Goal: Task Accomplishment & Management: Manage account settings

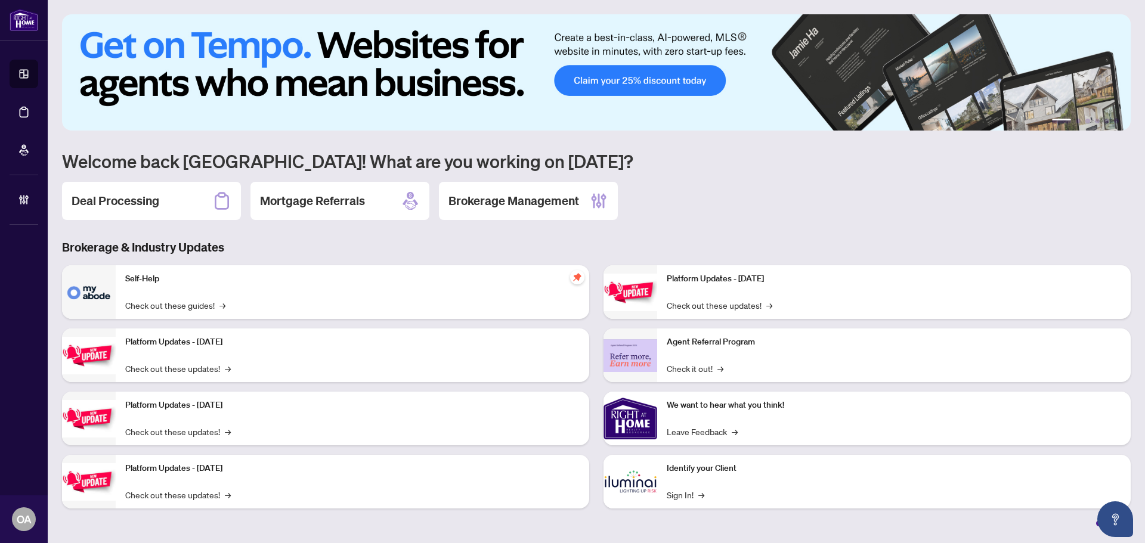
click at [159, 212] on div "Deal Processing" at bounding box center [151, 201] width 179 height 38
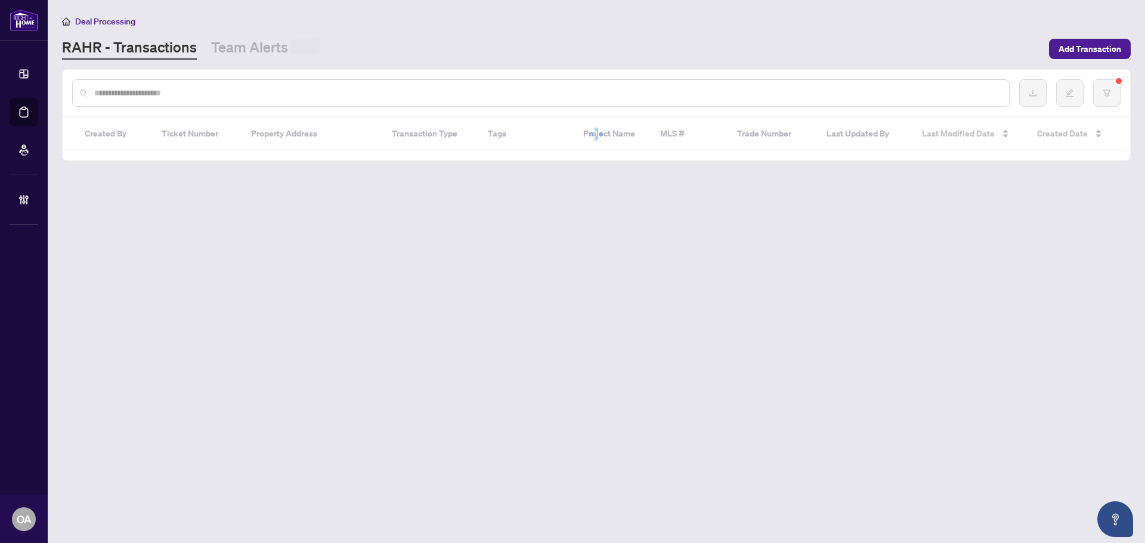
click at [203, 93] on input "text" at bounding box center [547, 93] width 906 height 13
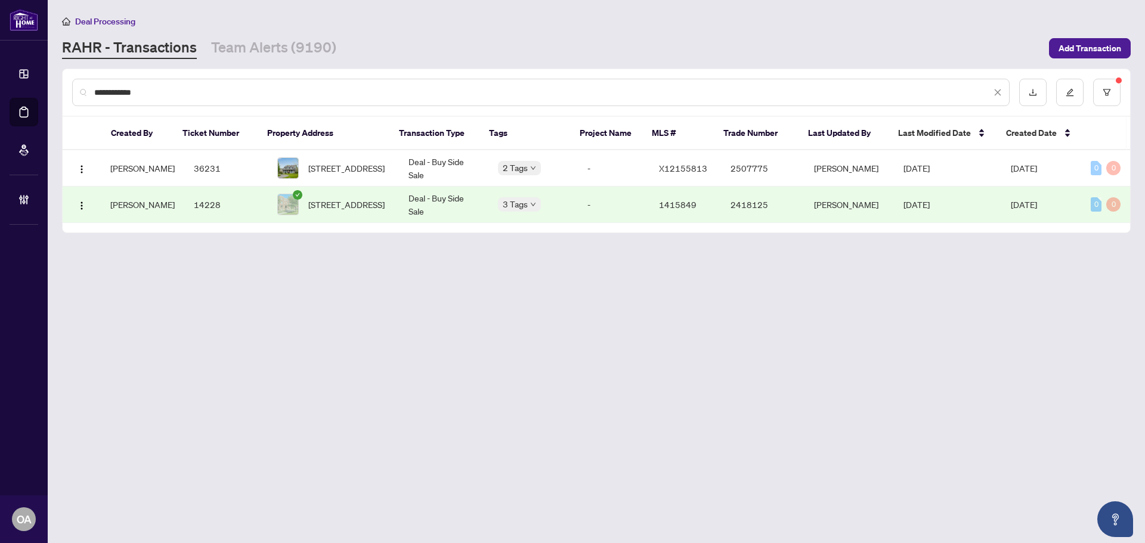
type input "**********"
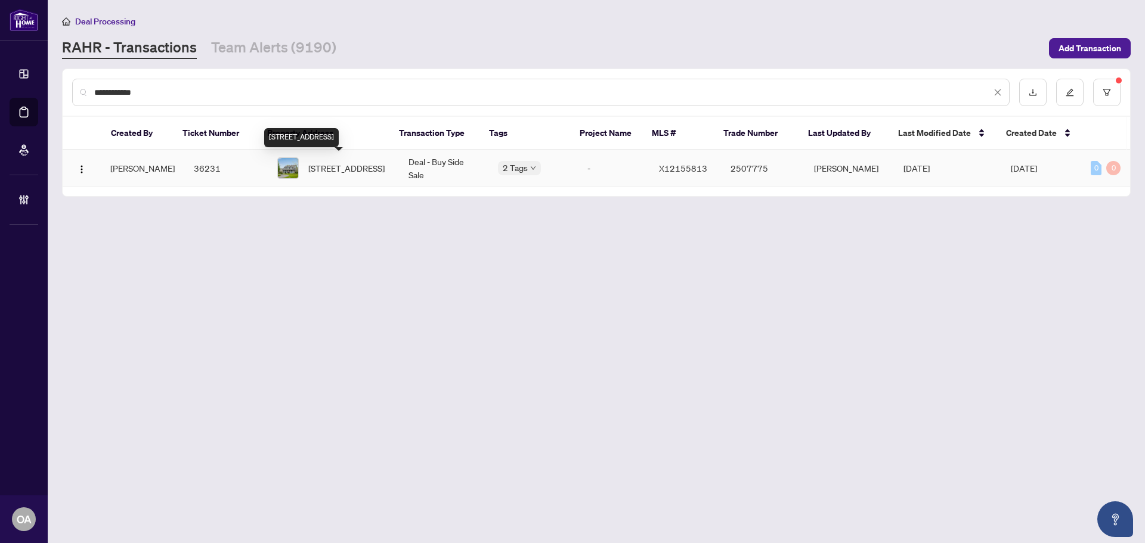
click at [360, 173] on span "[STREET_ADDRESS]" at bounding box center [346, 168] width 76 height 13
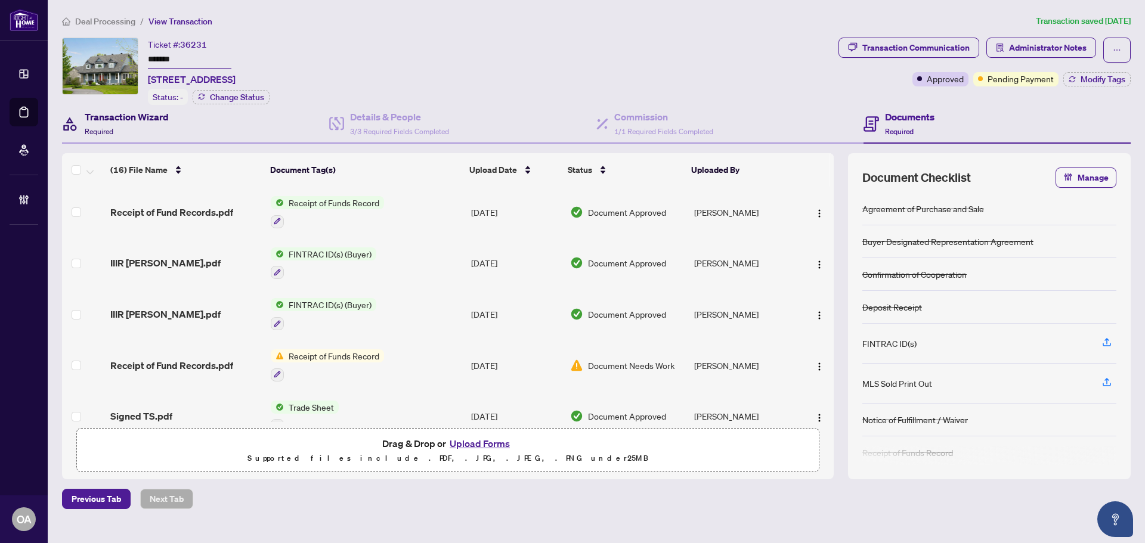
click at [168, 122] on h4 "Transaction Wizard" at bounding box center [127, 117] width 84 height 14
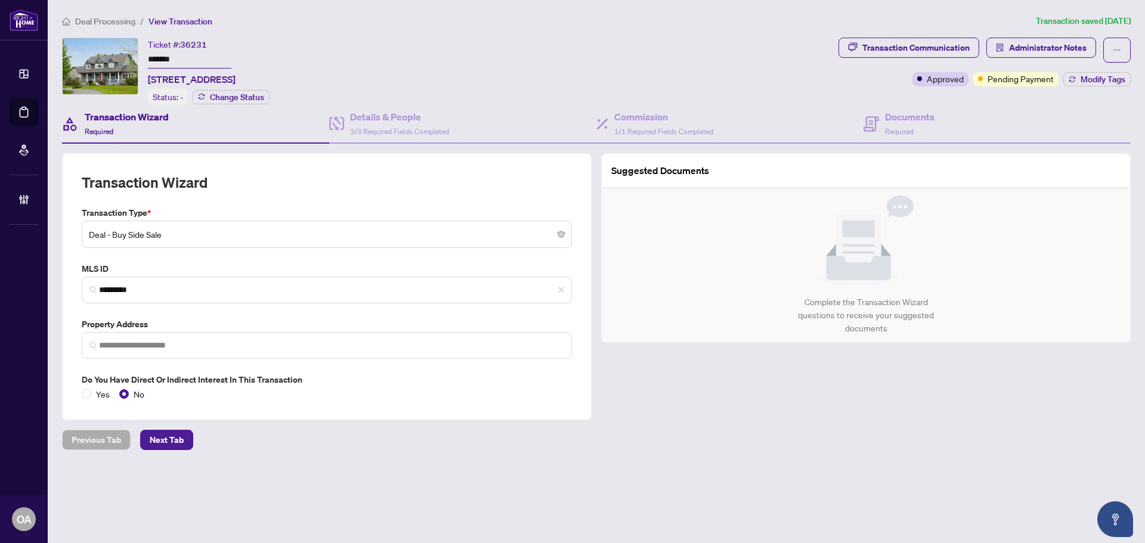
type input "**********"
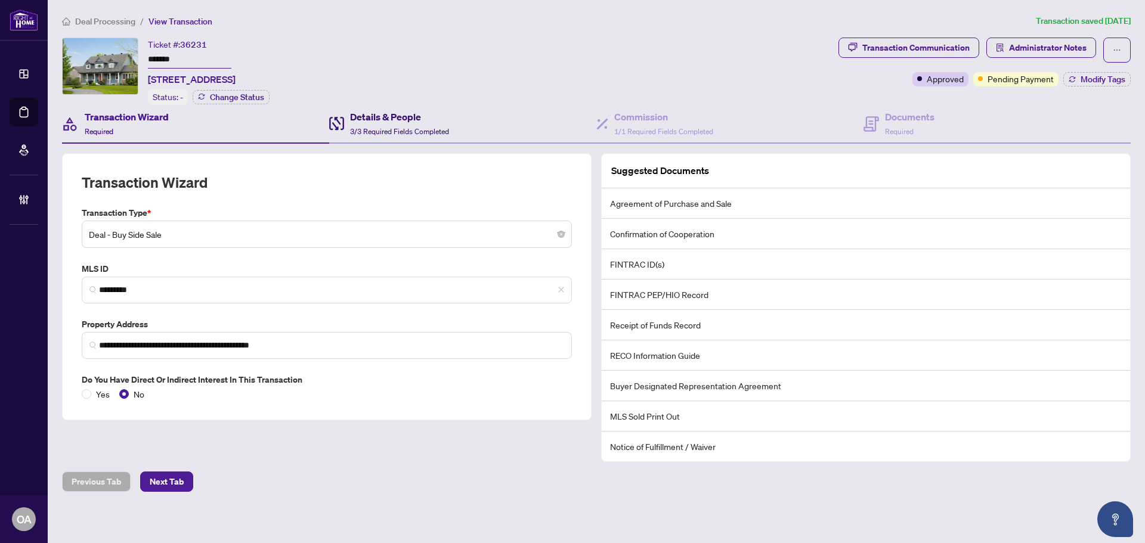
click at [399, 129] on span "3/3 Required Fields Completed" at bounding box center [399, 131] width 99 height 9
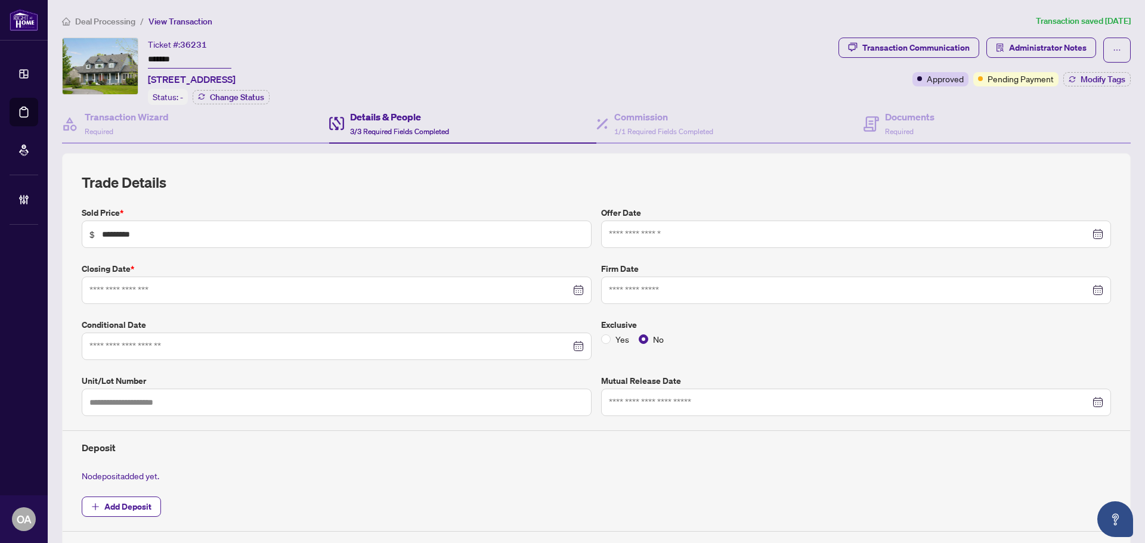
type input "**********"
click at [125, 128] on div "Transaction Wizard Required" at bounding box center [127, 124] width 84 height 28
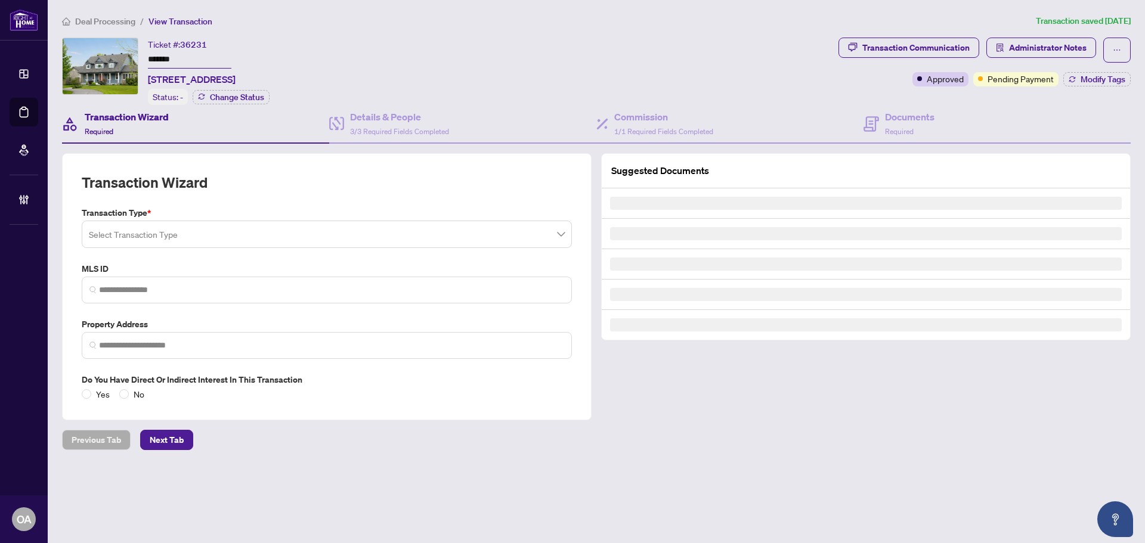
type input "*********"
type input "**********"
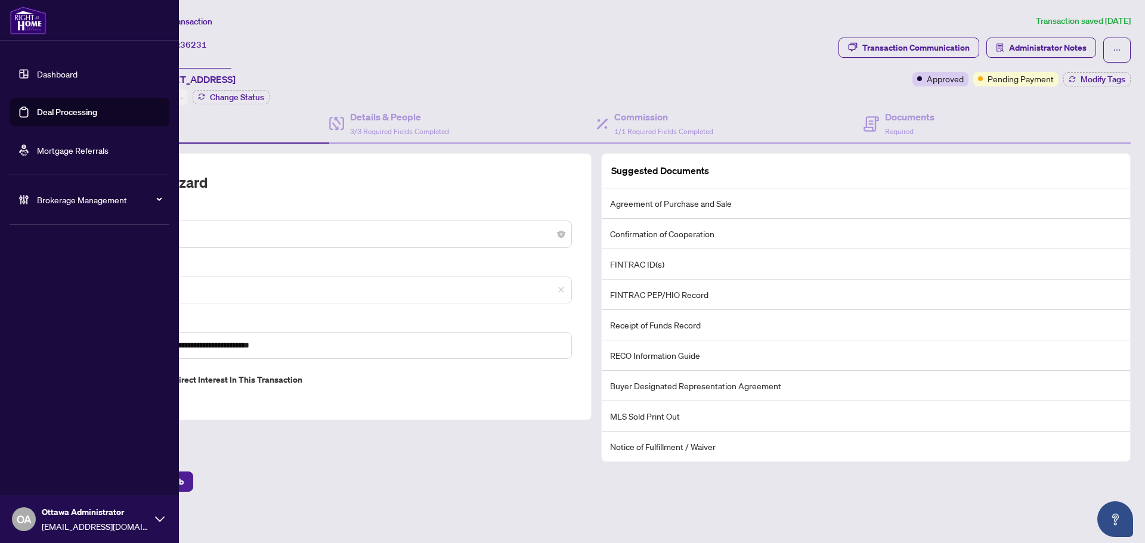
click at [37, 114] on link "Deal Processing" at bounding box center [67, 112] width 60 height 11
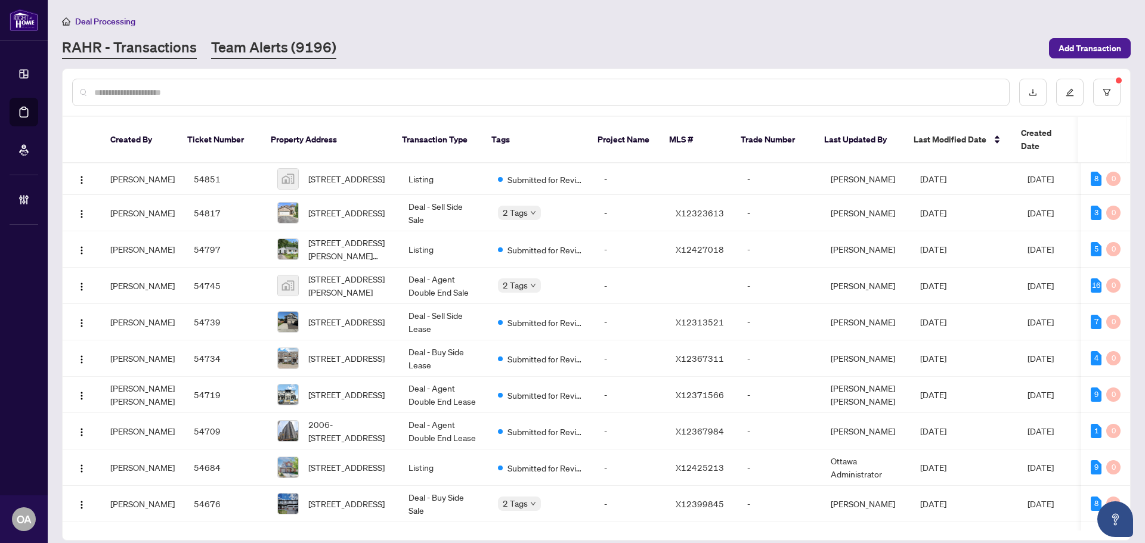
click at [247, 46] on link "Team Alerts (9196)" at bounding box center [273, 48] width 125 height 21
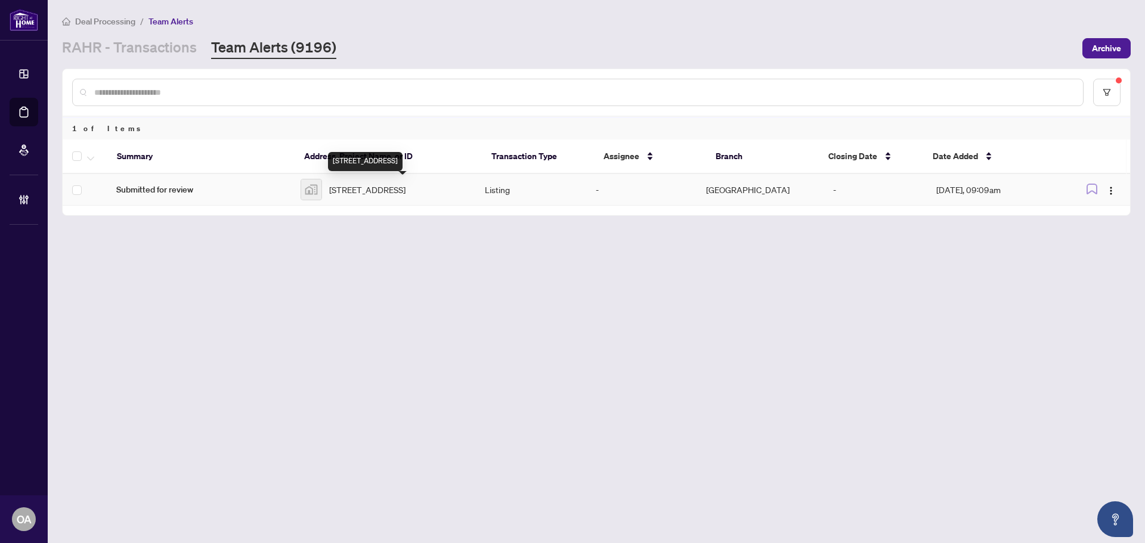
click at [406, 189] on span "[STREET_ADDRESS]" at bounding box center [367, 189] width 76 height 13
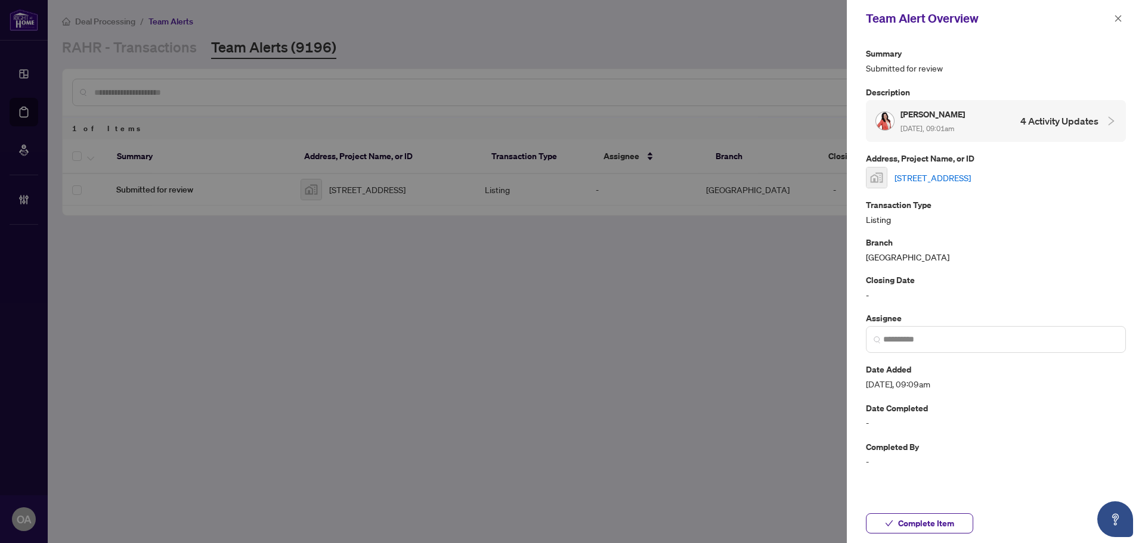
click at [971, 179] on link "[STREET_ADDRESS]" at bounding box center [933, 177] width 76 height 13
click at [1126, 13] on div "Team Alert Overview" at bounding box center [996, 18] width 298 height 37
click at [1123, 19] on button "button" at bounding box center [1119, 18] width 16 height 14
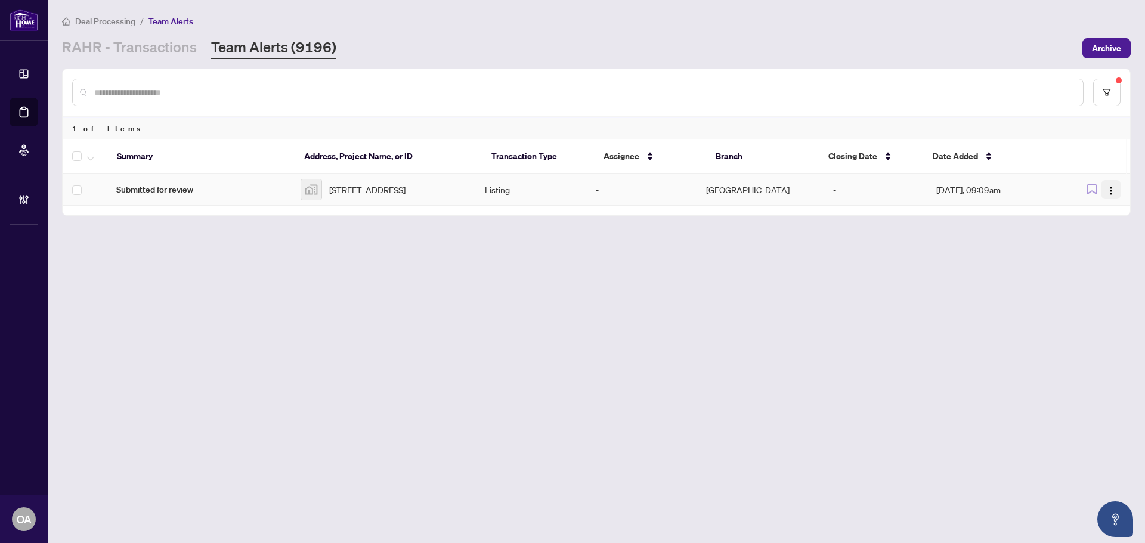
click at [1113, 187] on span "button" at bounding box center [1112, 189] width 10 height 13
click at [1111, 250] on li "Complete Item" at bounding box center [1084, 253] width 70 height 19
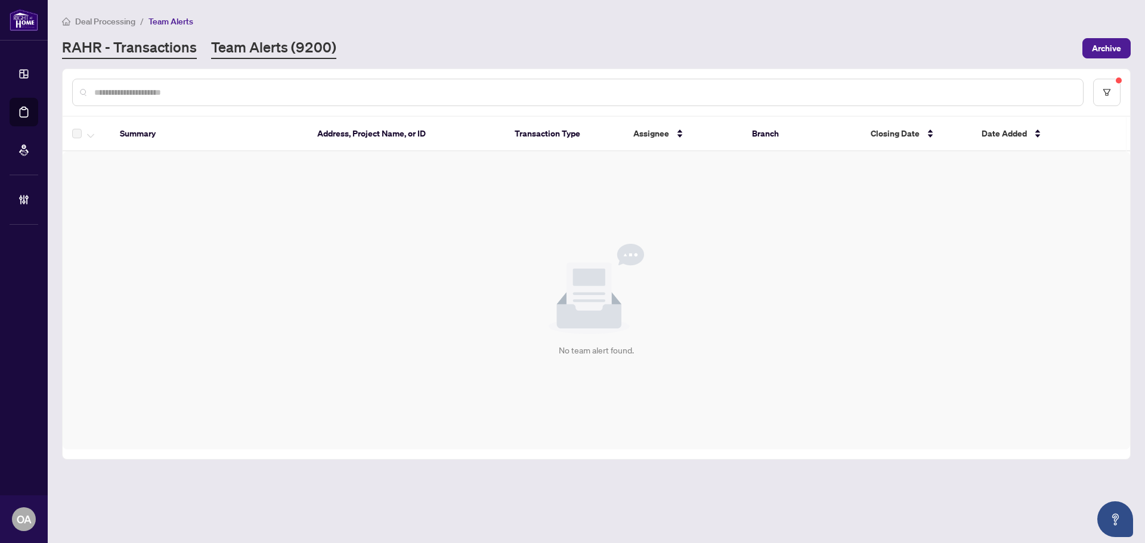
click at [115, 45] on link "RAHR - Transactions" at bounding box center [129, 48] width 135 height 21
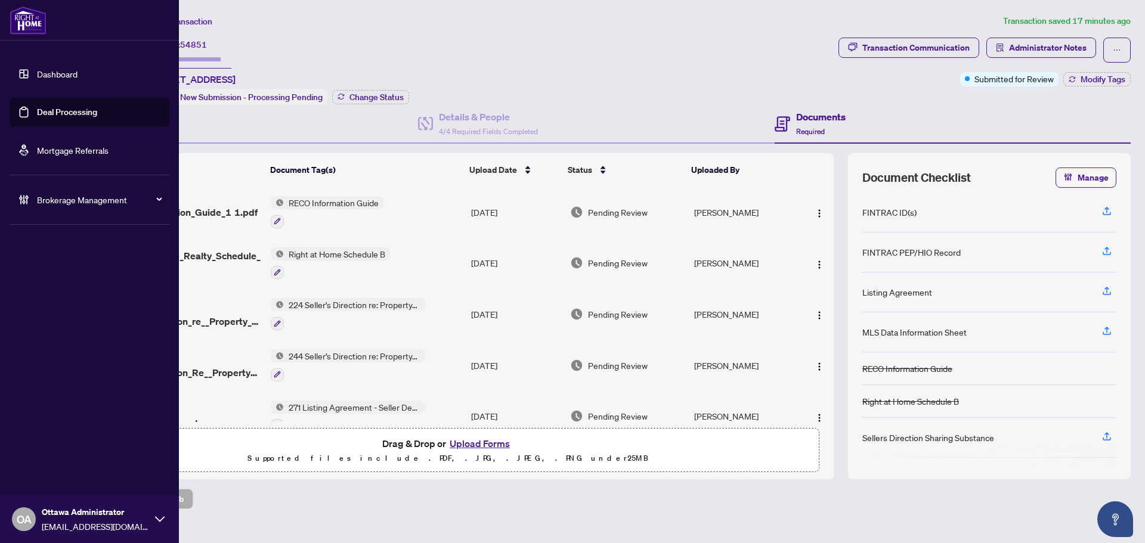
click at [56, 111] on link "Deal Processing" at bounding box center [67, 112] width 60 height 11
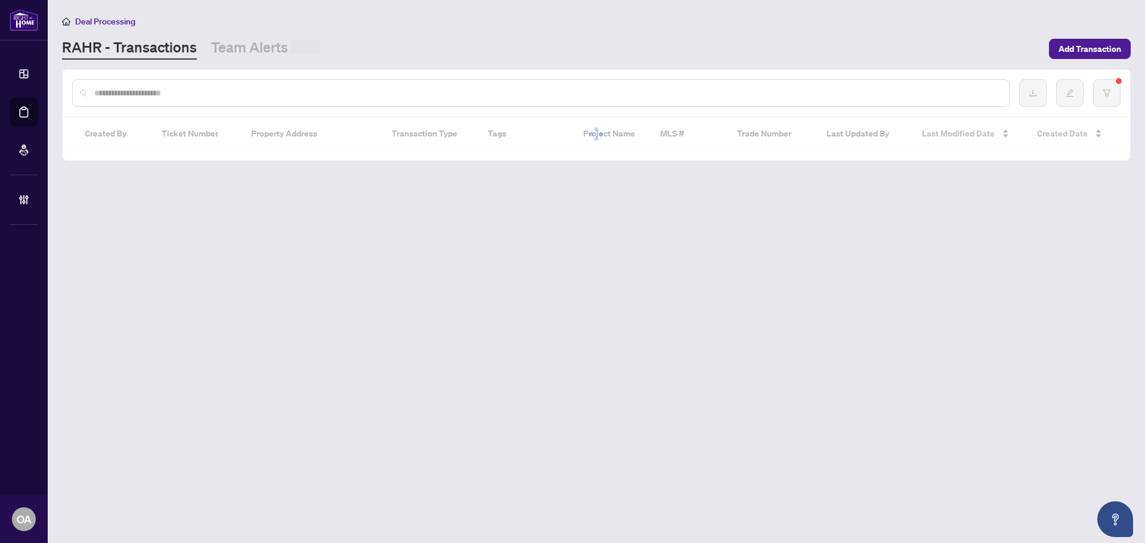
click at [562, 91] on input "text" at bounding box center [547, 93] width 906 height 13
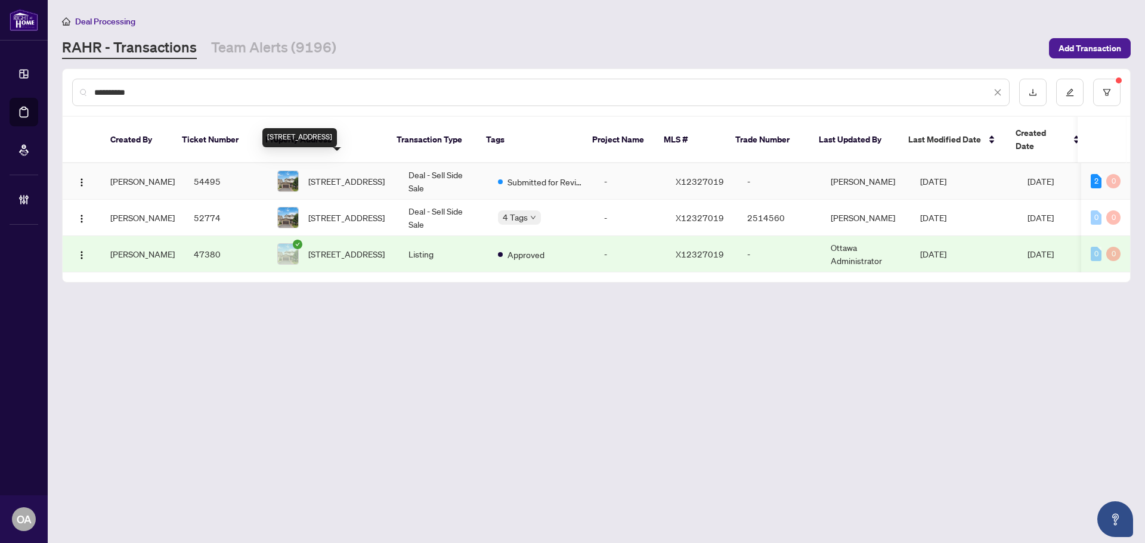
type input "**********"
click at [364, 175] on span "220 Celtic Ridge Cres, Ottawa, Ontario K2W 0C1, Canada" at bounding box center [346, 181] width 76 height 13
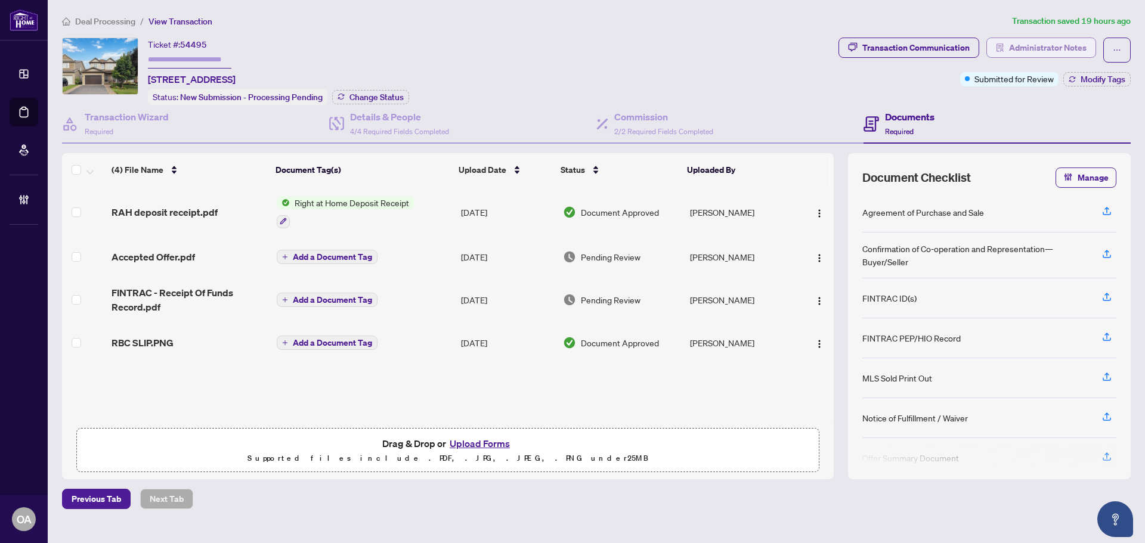
click at [1039, 49] on span "Administrator Notes" at bounding box center [1048, 47] width 78 height 19
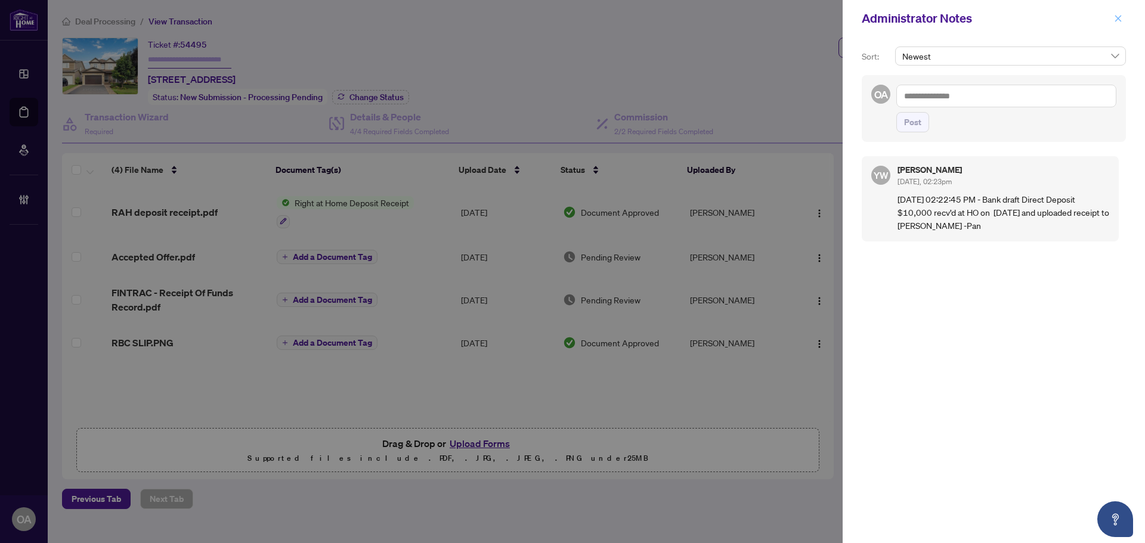
click at [1117, 16] on icon "close" at bounding box center [1118, 18] width 8 height 8
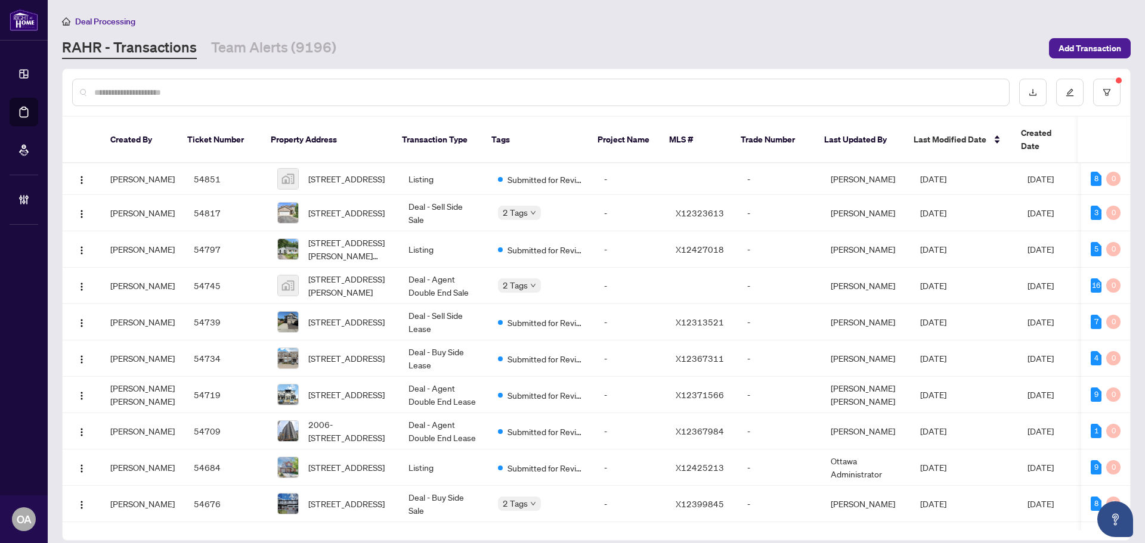
click at [370, 96] on input "text" at bounding box center [547, 92] width 906 height 13
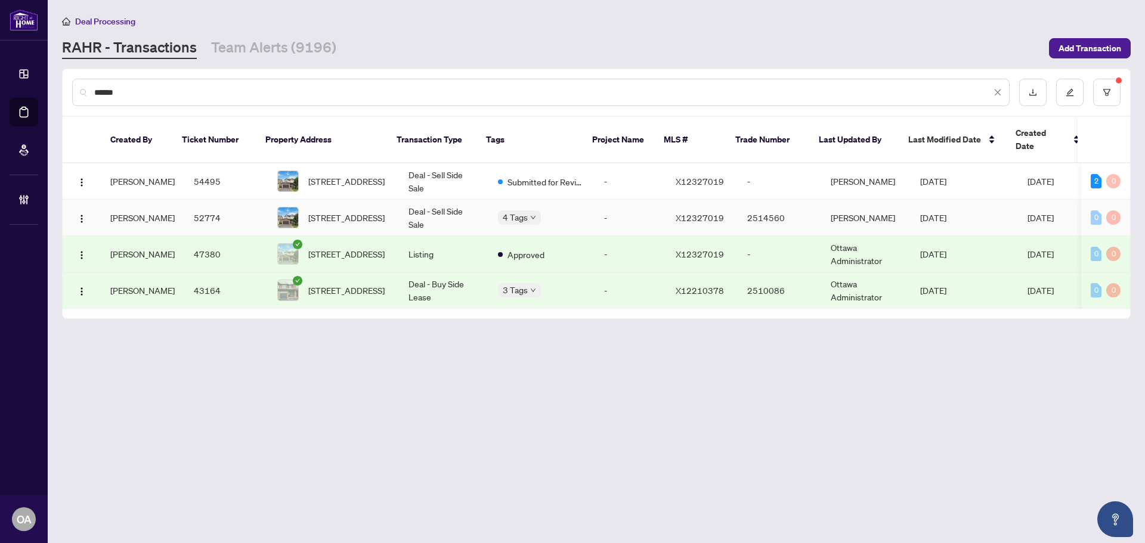
type input "******"
click at [356, 211] on span "220 Celtic Ridge Cres, Ottawa, Ontario K2W 0C1, Canada" at bounding box center [346, 217] width 76 height 13
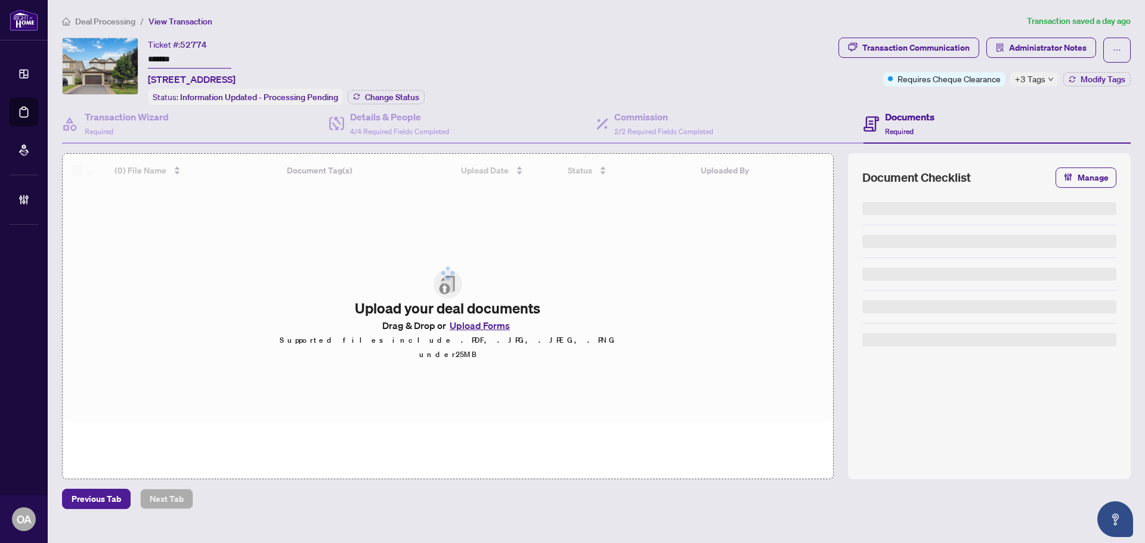
click at [1034, 73] on span "+3 Tags" at bounding box center [1030, 79] width 30 height 14
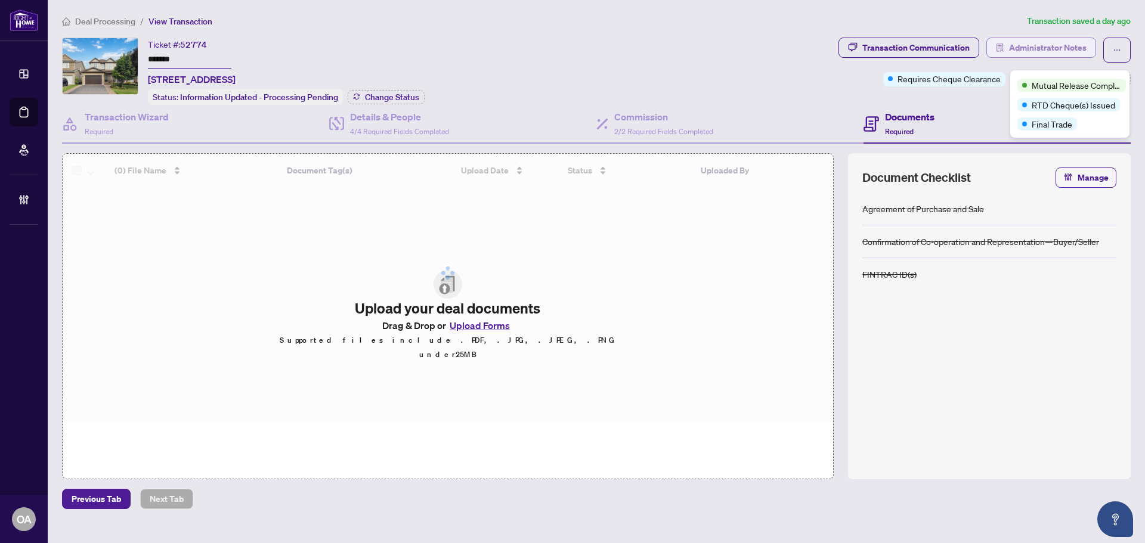
click at [1034, 51] on span "Administrator Notes" at bounding box center [1048, 47] width 78 height 19
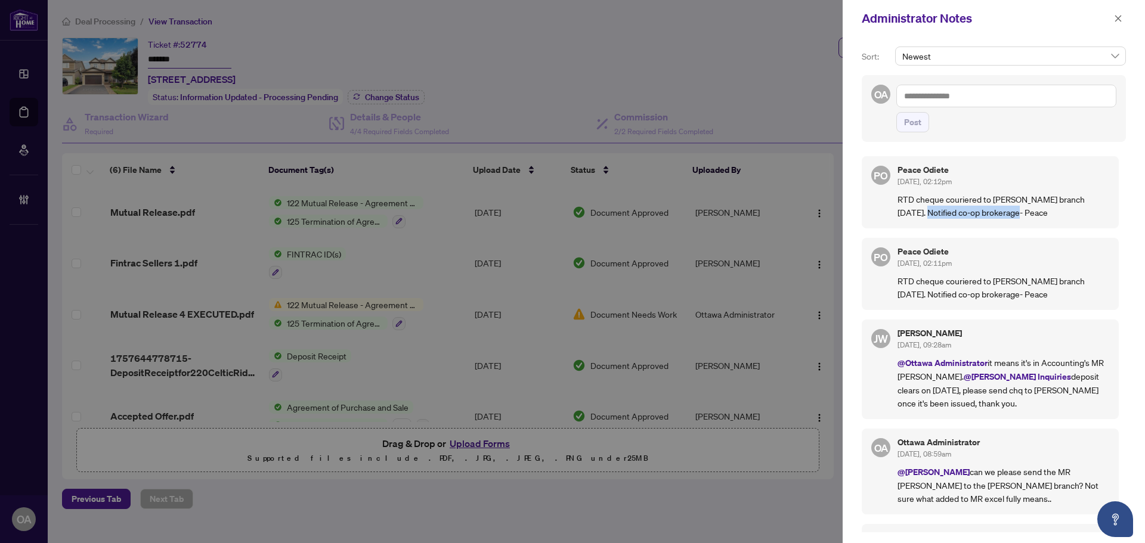
drag, startPoint x: 1029, startPoint y: 213, endPoint x: 917, endPoint y: 213, distance: 112.2
click at [917, 213] on p "RTD cheque couriered to OTT branch Sept 25th. Notified co-op brokerage- Peace" at bounding box center [1004, 206] width 212 height 26
click at [918, 213] on p "RTD cheque couriered to OTT branch Sept 25th. Notified co-op brokerage- Peace" at bounding box center [1004, 206] width 212 height 26
drag, startPoint x: 1037, startPoint y: 215, endPoint x: 904, endPoint y: 197, distance: 134.8
click at [904, 197] on p "RTD cheque couriered to OTT branch Sept 25th. Notified co-op brokerage- Peace" at bounding box center [1004, 206] width 212 height 26
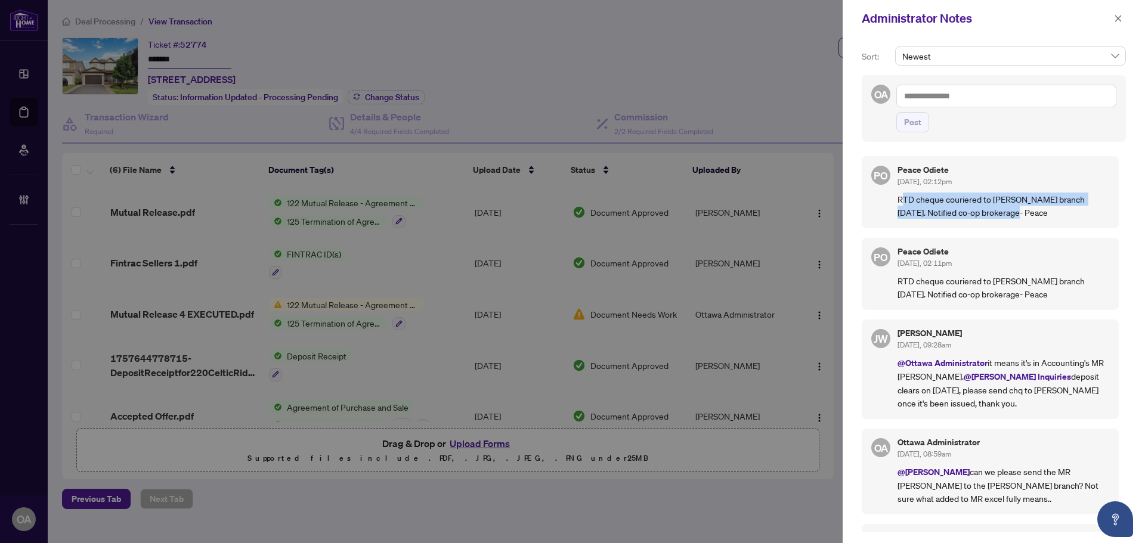
click at [988, 203] on p "RTD cheque couriered to OTT branch Sept 25th. Notified co-op brokerage- Peace" at bounding box center [1004, 206] width 212 height 26
drag, startPoint x: 1008, startPoint y: 214, endPoint x: 891, endPoint y: 212, distance: 116.3
click at [891, 212] on div "PO Peace Odiete Sep/25/2025, 02:12pm RTD cheque couriered to OTT branch Sept 25…" at bounding box center [990, 192] width 257 height 72
click at [891, 211] on div "PO Peace Odiete Sep/25/2025, 02:12pm RTD cheque couriered to OTT branch Sept 25…" at bounding box center [990, 192] width 257 height 72
click at [919, 206] on p "RTD cheque couriered to OTT branch Sept 25th. Notified co-op brokerage- Peace" at bounding box center [1004, 206] width 212 height 26
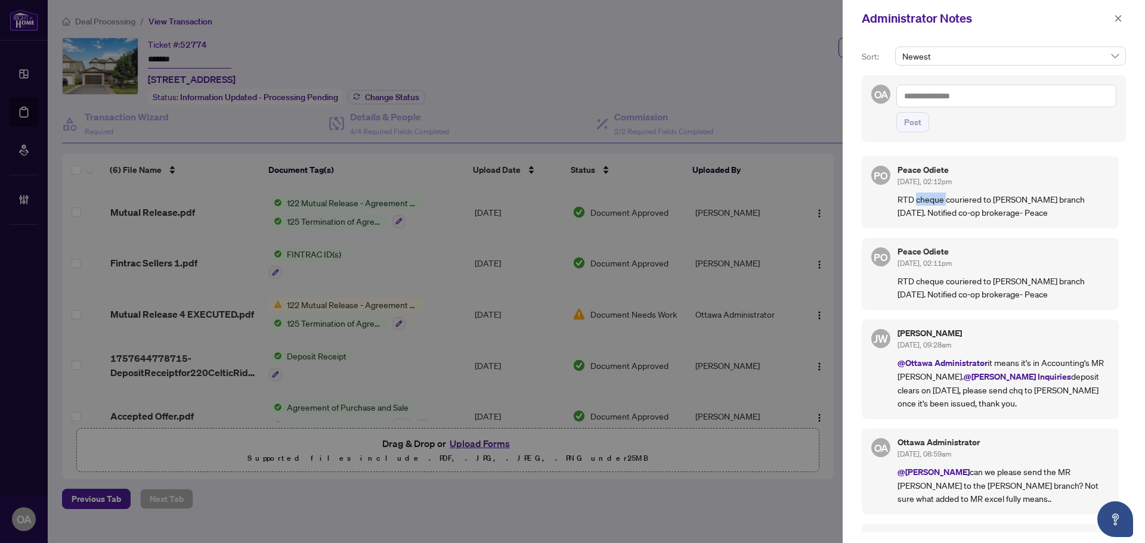
click at [919, 206] on p "RTD cheque couriered to OTT branch Sept 25th. Notified co-op brokerage- Peace" at bounding box center [1004, 206] width 212 height 26
click at [919, 204] on p "RTD cheque couriered to OTT branch Sept 25th. Notified co-op brokerage- Peace" at bounding box center [1004, 206] width 212 height 26
click at [919, 201] on p "RTD cheque couriered to OTT branch Sept 25th. Notified co-op brokerage- Peace" at bounding box center [1004, 206] width 212 height 26
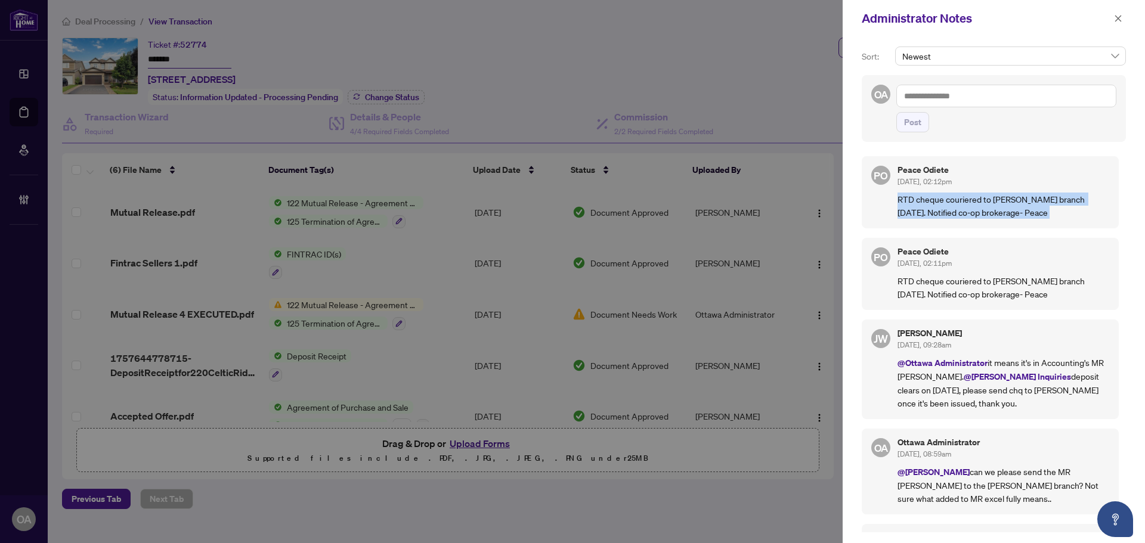
click at [919, 201] on p "RTD cheque couriered to OTT branch Sept 25th. Notified co-op brokerage- Peace" at bounding box center [1004, 206] width 212 height 26
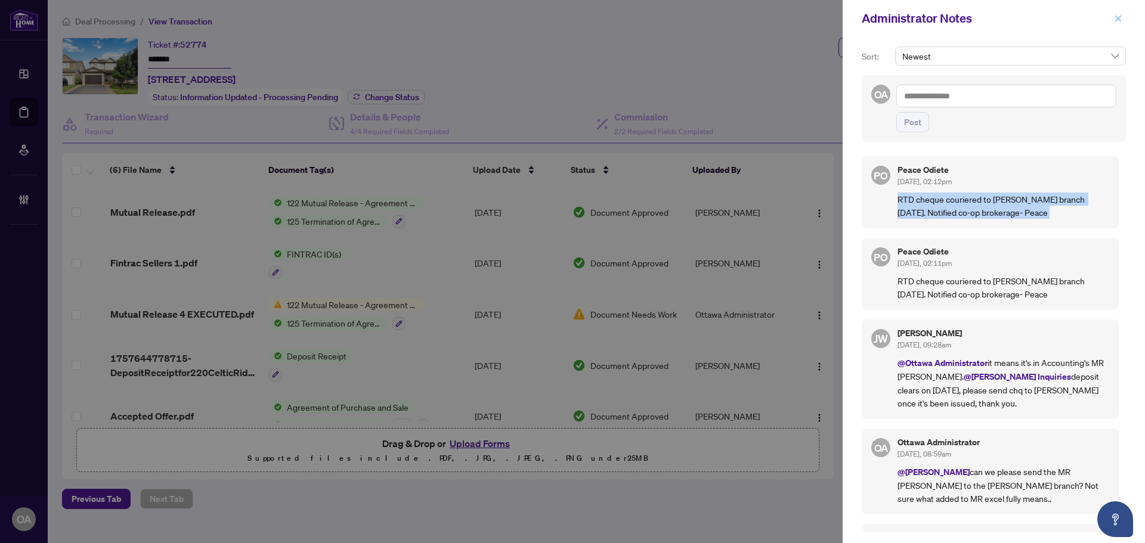
click at [1117, 16] on icon "close" at bounding box center [1118, 18] width 8 height 8
